Goal: Communication & Community: Answer question/provide support

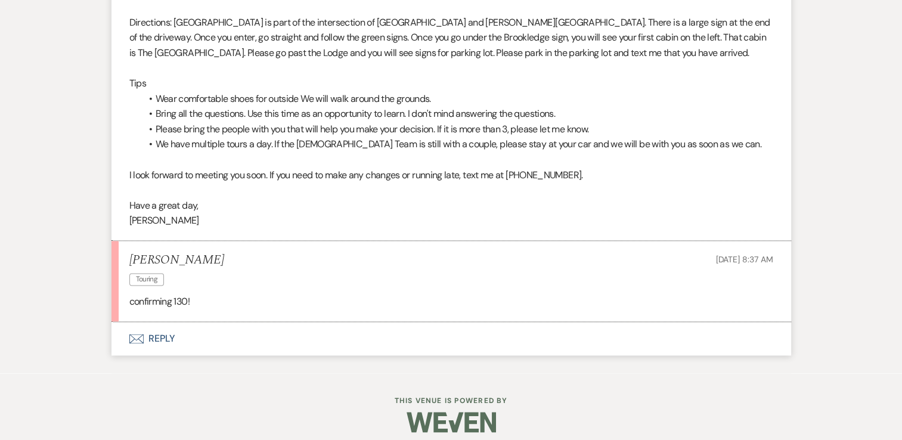
drag, startPoint x: 0, startPoint y: 0, endPoint x: 162, endPoint y: 340, distance: 376.8
click at [162, 340] on button "Envelope Reply" at bounding box center [451, 338] width 680 height 33
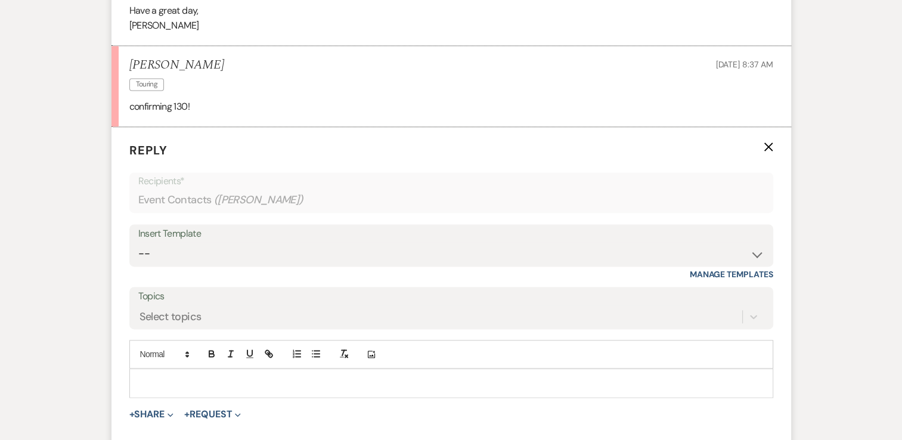
scroll to position [1692, 0]
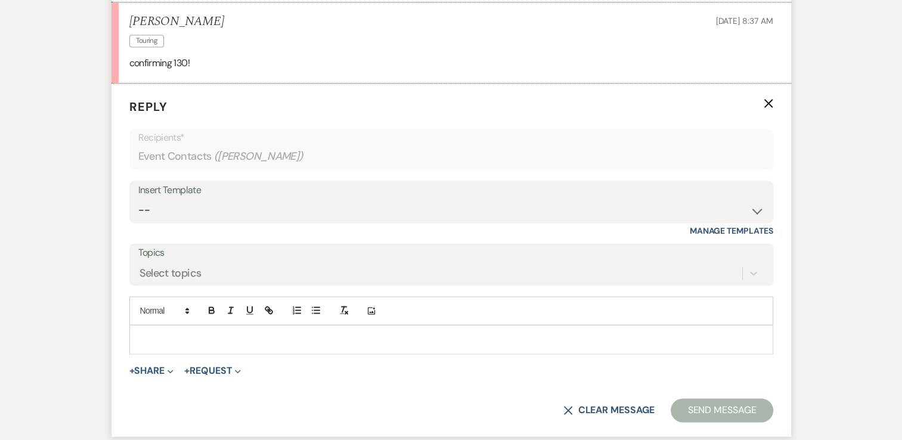
click at [200, 335] on p at bounding box center [451, 339] width 625 height 13
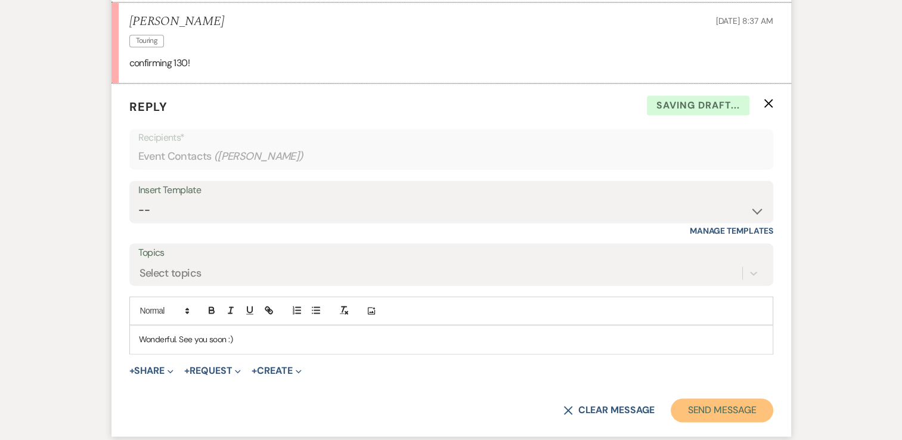
click at [739, 398] on button "Send Message" at bounding box center [722, 410] width 102 height 24
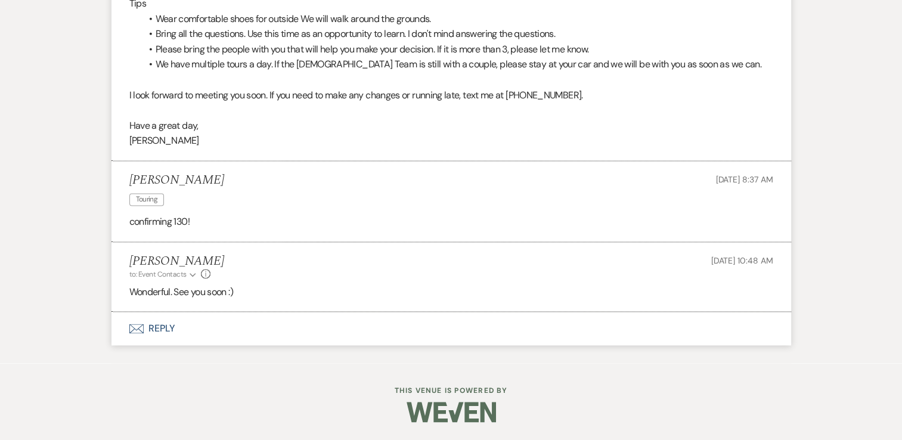
scroll to position [1531, 0]
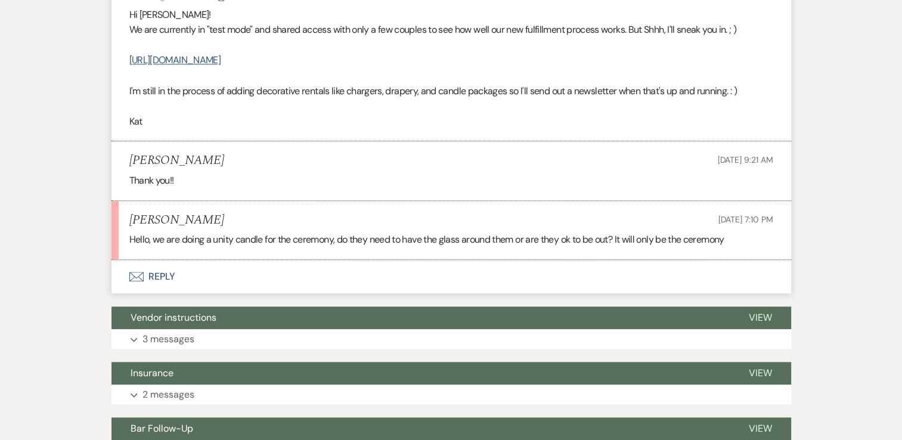
scroll to position [1147, 0]
click at [163, 278] on button "Envelope Reply" at bounding box center [451, 276] width 680 height 33
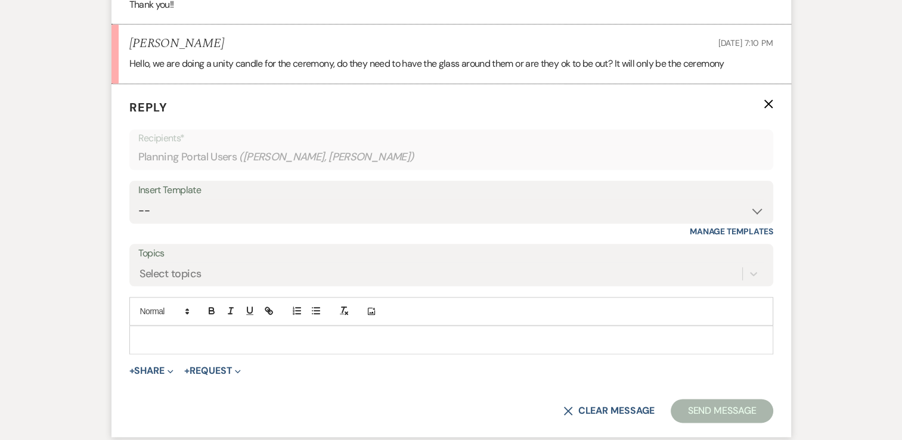
scroll to position [1326, 0]
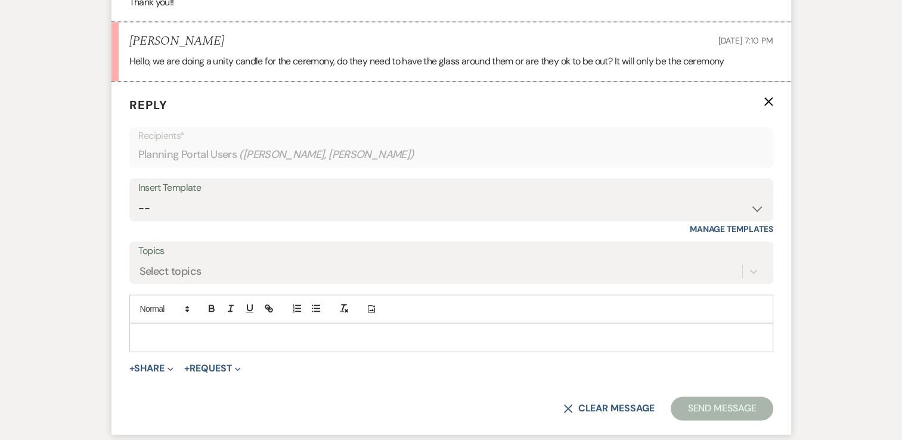
click at [196, 334] on p at bounding box center [451, 337] width 625 height 13
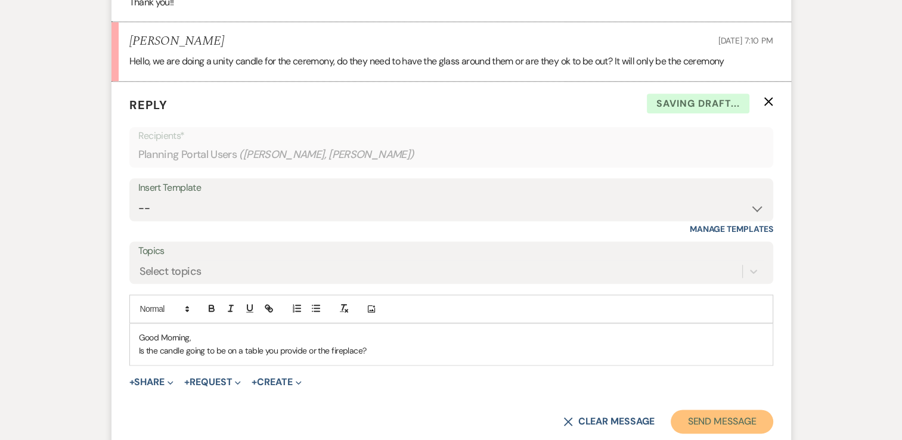
click at [716, 417] on button "Send Message" at bounding box center [722, 422] width 102 height 24
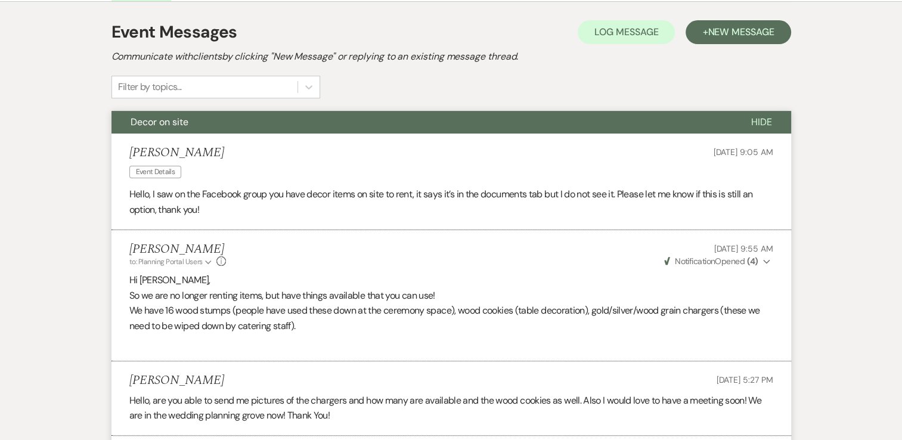
scroll to position [0, 0]
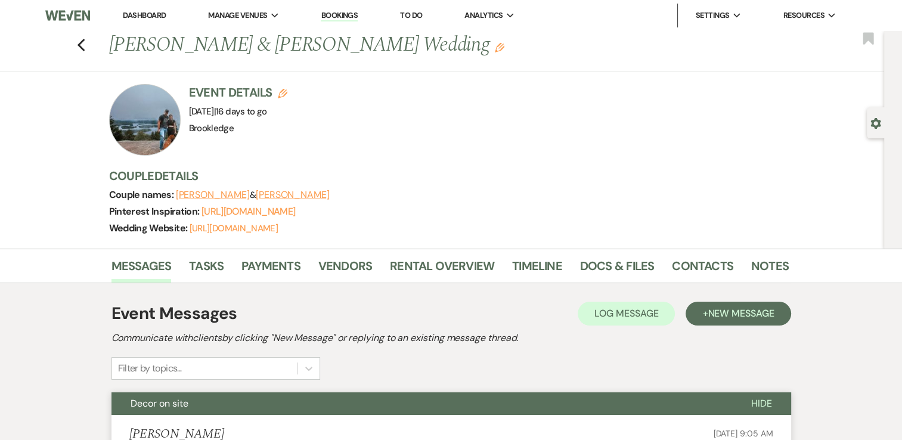
click at [151, 14] on link "Dashboard" at bounding box center [144, 15] width 43 height 10
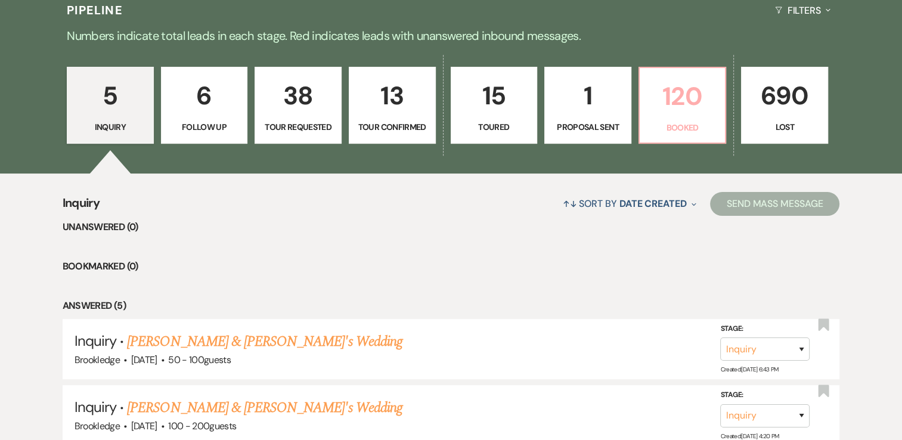
click at [693, 88] on p "120" at bounding box center [683, 96] width 72 height 40
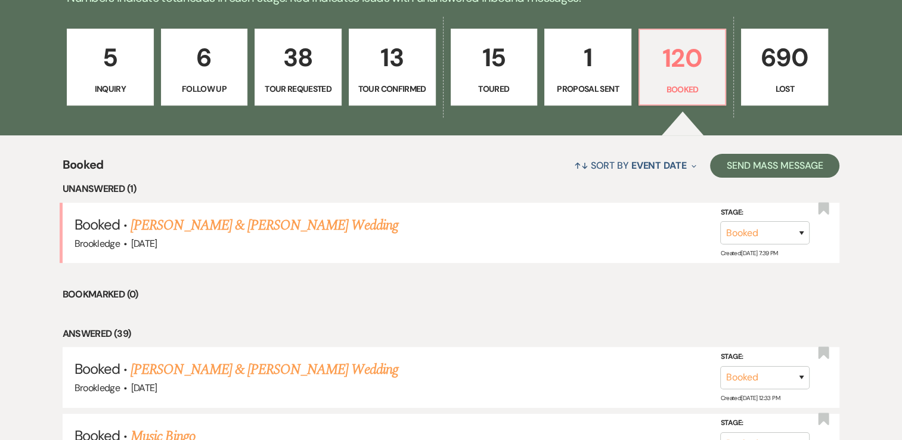
scroll to position [351, 0]
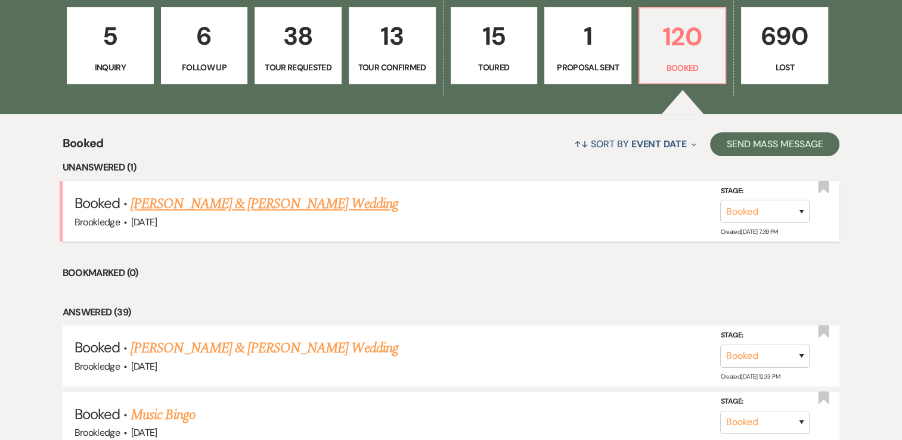
click at [263, 204] on link "[PERSON_NAME] & [PERSON_NAME] Wedding" at bounding box center [264, 203] width 267 height 21
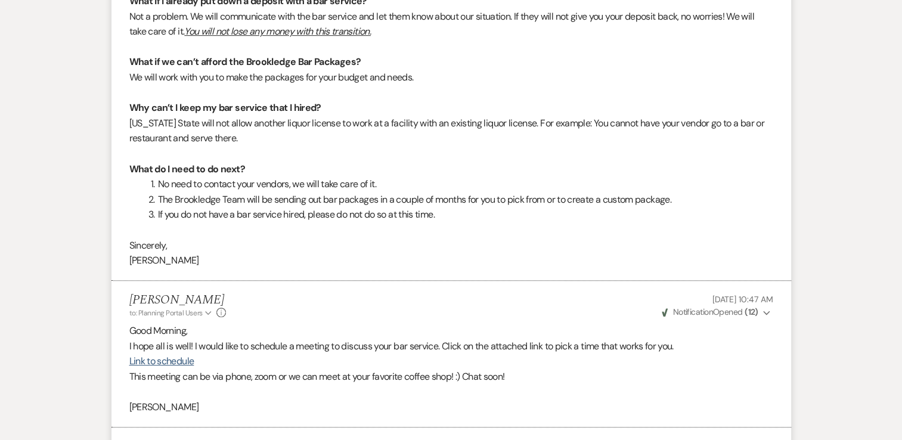
scroll to position [656, 0]
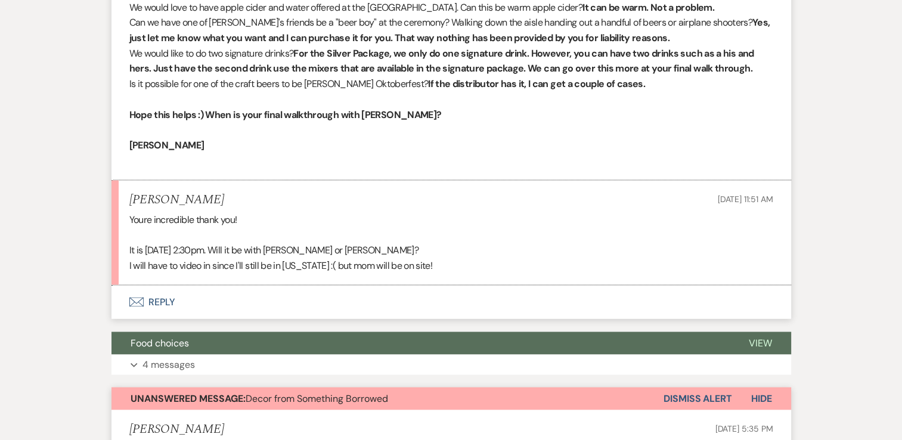
scroll to position [2148, 0]
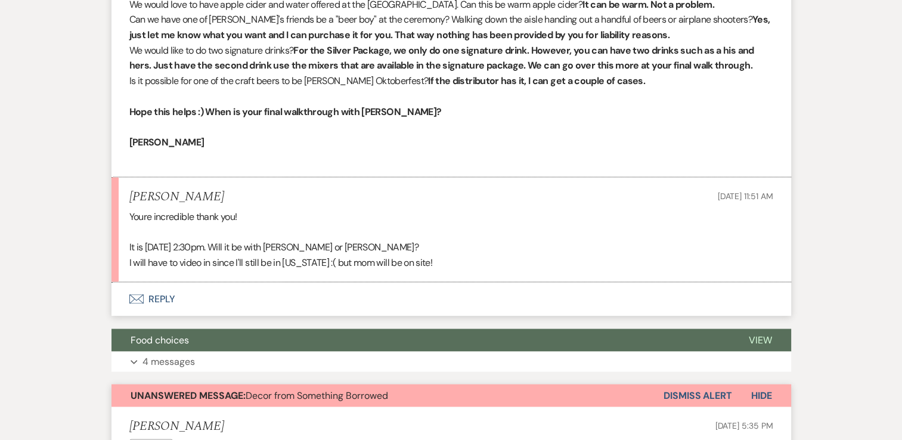
click at [168, 298] on button "Envelope Reply" at bounding box center [451, 298] width 680 height 33
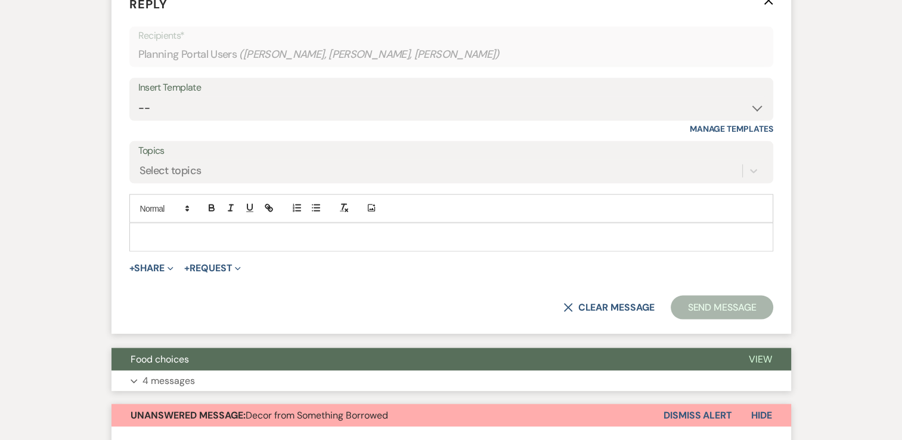
scroll to position [2506, 0]
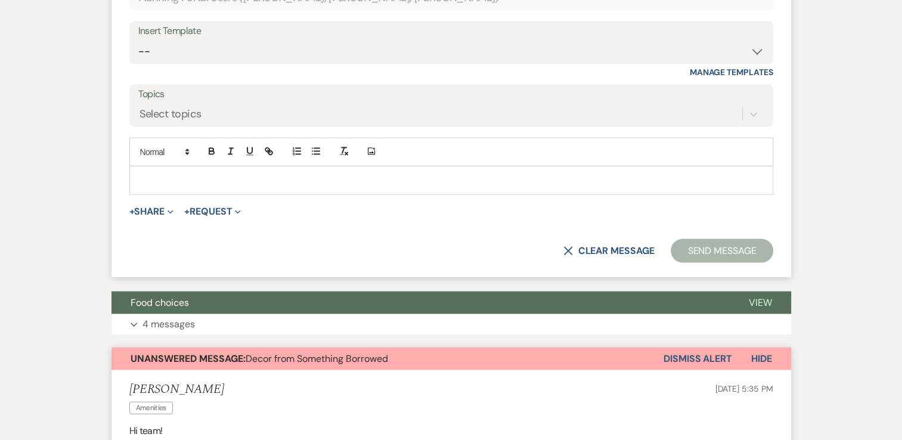
click at [291, 185] on div at bounding box center [451, 180] width 643 height 27
click at [722, 251] on button "Send Message" at bounding box center [722, 251] width 102 height 24
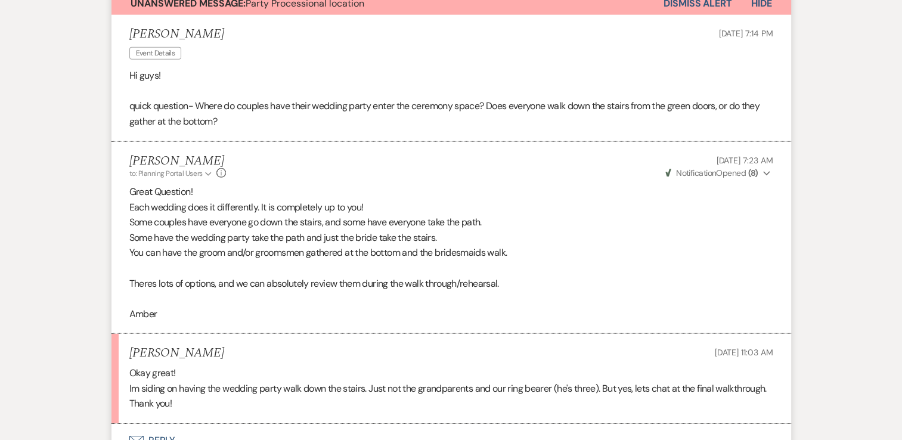
scroll to position [3648, 0]
